Goal: Task Accomplishment & Management: Manage account settings

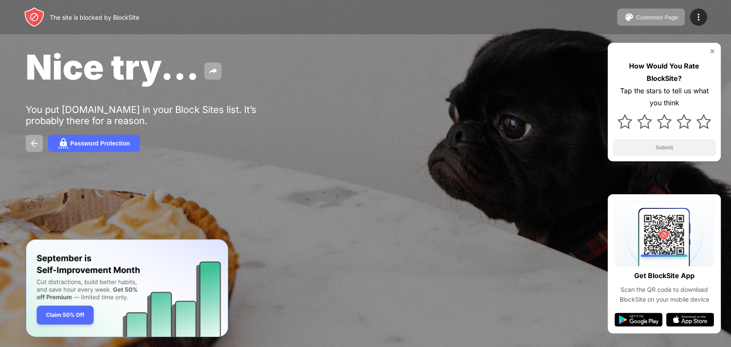
click at [182, 49] on span "Nice try..." at bounding box center [112, 67] width 173 height 42
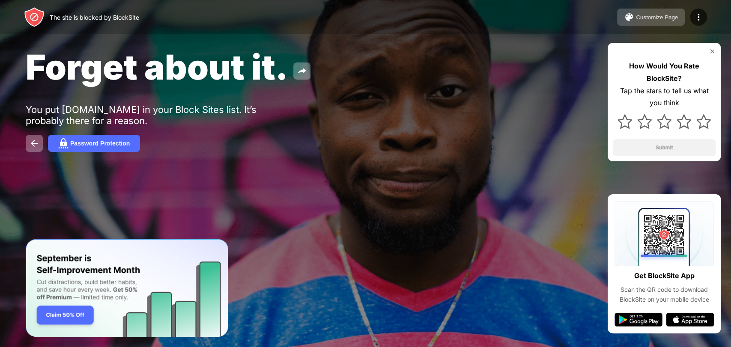
click at [657, 11] on button "Customize Page" at bounding box center [651, 17] width 68 height 17
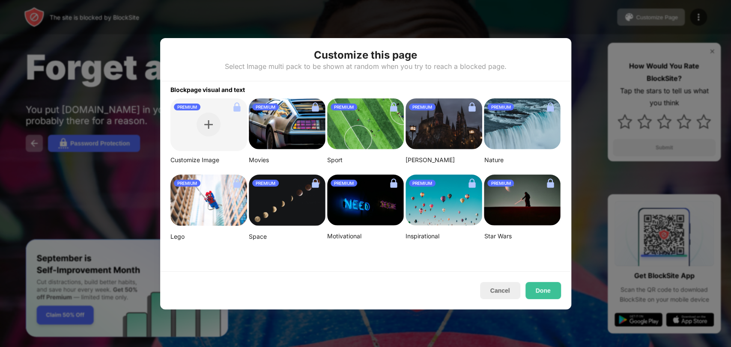
drag, startPoint x: 502, startPoint y: 286, endPoint x: 588, endPoint y: 166, distance: 147.5
click at [502, 286] on button "Cancel" at bounding box center [500, 290] width 40 height 17
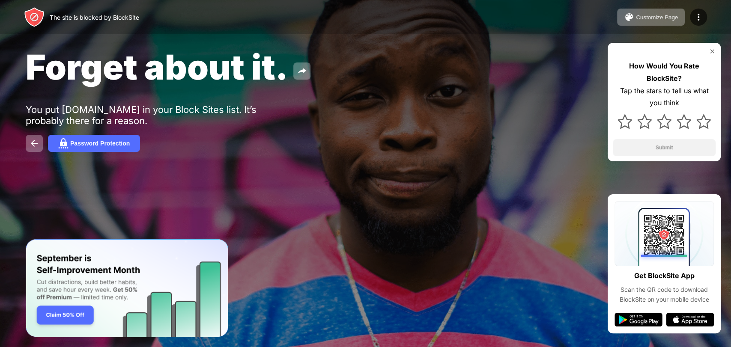
click at [608, 113] on div "How Would You Rate BlockSite? Tap the stars to tell us what you think Submit" at bounding box center [664, 102] width 113 height 119
click at [695, 21] on img at bounding box center [698, 17] width 10 height 10
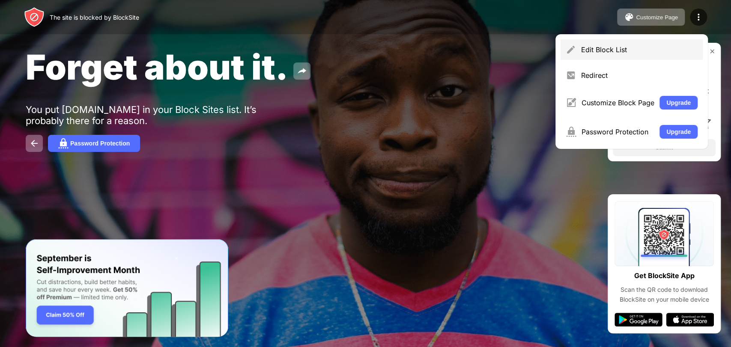
click at [647, 50] on div "Edit Block List" at bounding box center [639, 49] width 116 height 9
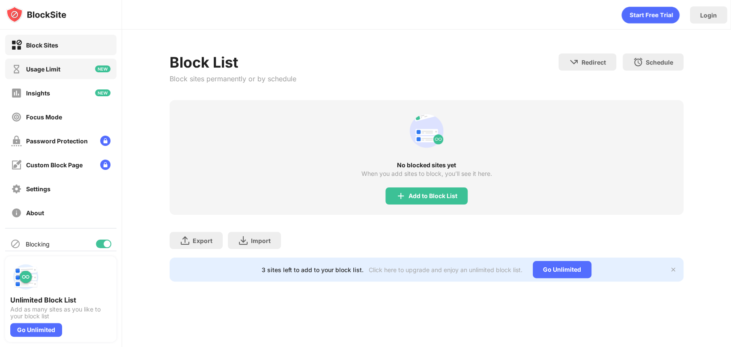
click at [52, 68] on div "Usage Limit" at bounding box center [43, 69] width 34 height 7
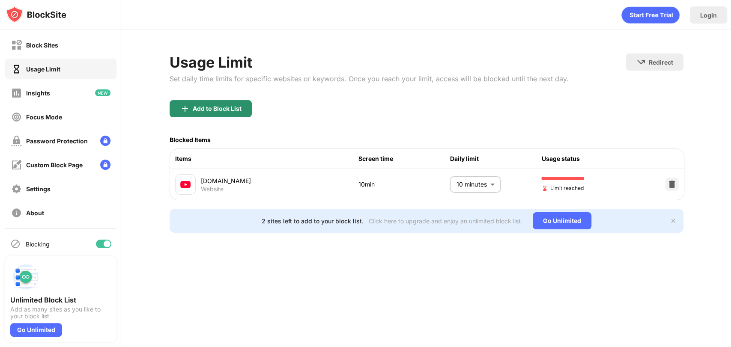
click at [219, 113] on div "Add to Block List" at bounding box center [211, 108] width 82 height 17
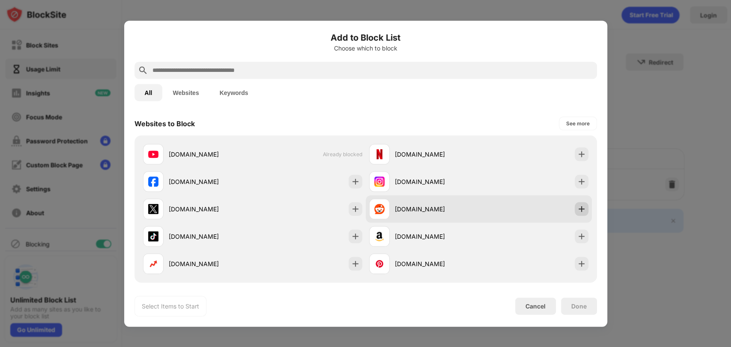
click at [577, 209] on img at bounding box center [581, 209] width 9 height 9
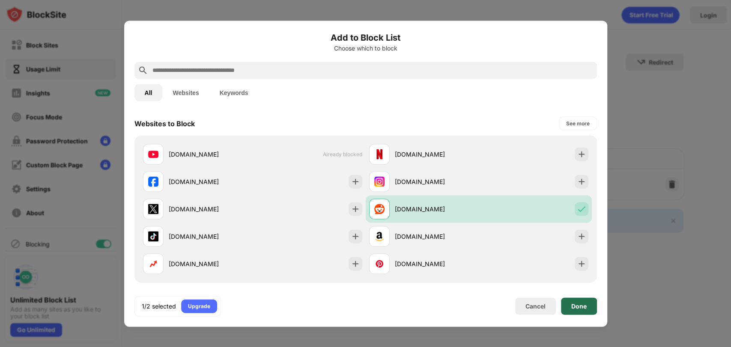
click at [586, 306] on div "Done" at bounding box center [578, 306] width 15 height 7
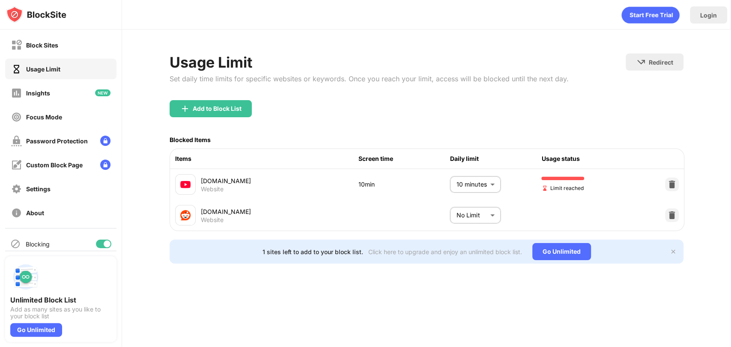
click at [485, 215] on body "Block Sites Usage Limit Insights Focus Mode Password Protection Custom Block Pa…" at bounding box center [365, 173] width 731 height 347
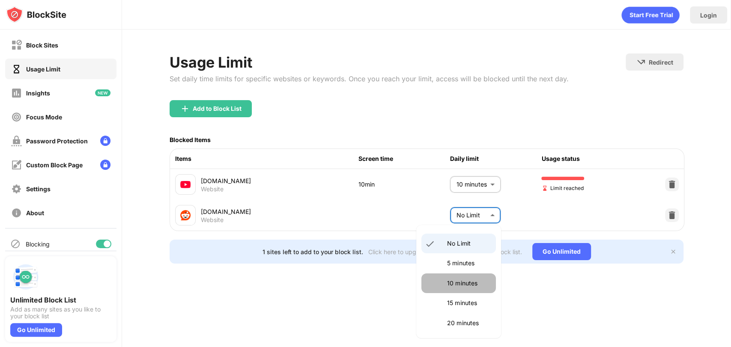
click at [462, 281] on p "10 minutes" at bounding box center [469, 283] width 44 height 9
type input "**"
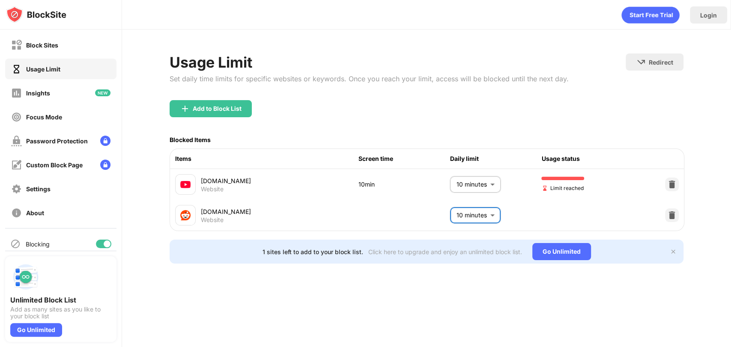
click at [585, 288] on div "Usage Limit Set daily time limits for specific websites or keywords. Once you r…" at bounding box center [426, 159] width 609 height 258
